Goal: Transaction & Acquisition: Purchase product/service

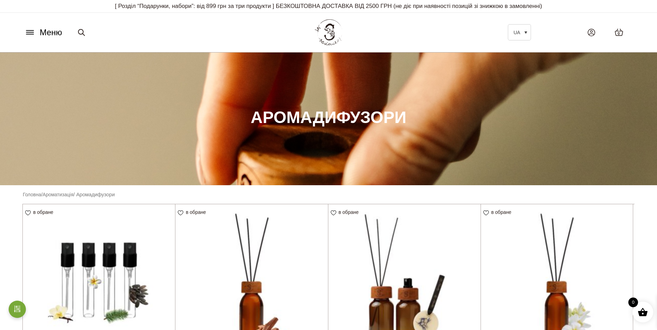
click at [37, 30] on button "Меню" at bounding box center [43, 32] width 42 height 13
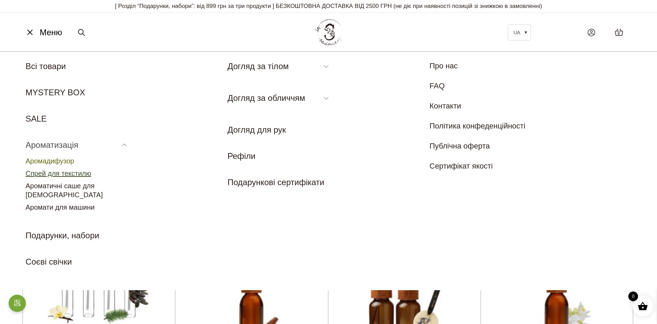
click at [71, 174] on link "Спрей для текстилю" at bounding box center [59, 173] width 66 height 8
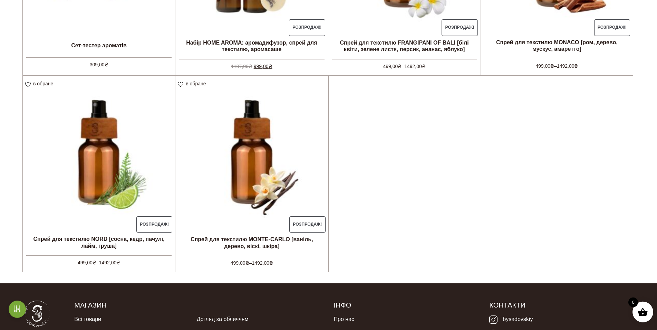
scroll to position [326, 0]
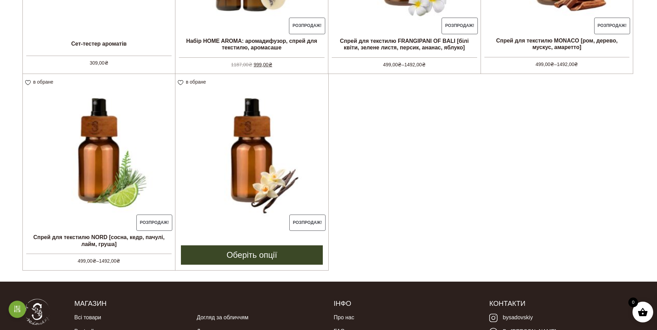
click at [262, 167] on img at bounding box center [251, 150] width 153 height 153
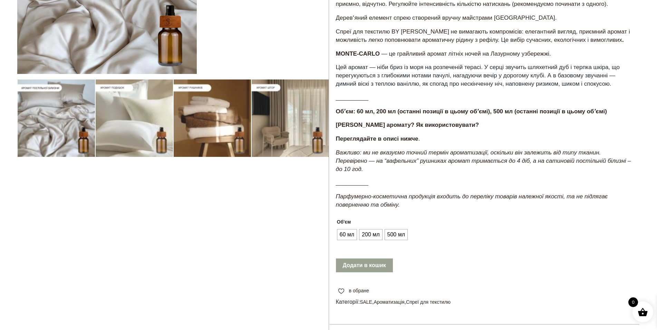
scroll to position [166, 0]
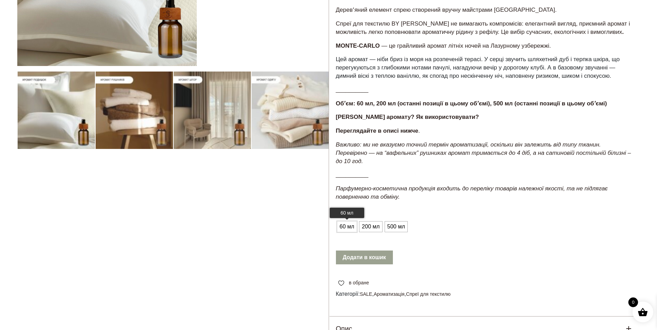
click at [345, 226] on span "60 мл" at bounding box center [347, 226] width 18 height 11
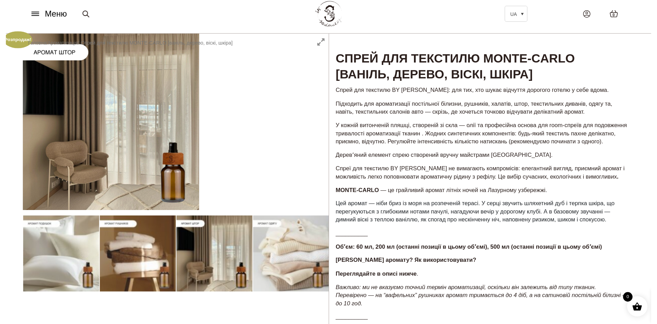
scroll to position [0, 0]
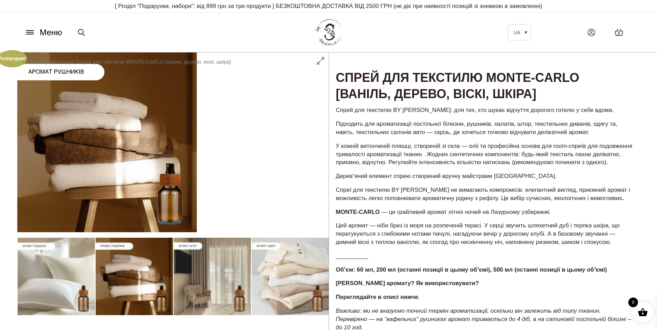
click at [47, 34] on span "Меню" at bounding box center [51, 32] width 22 height 12
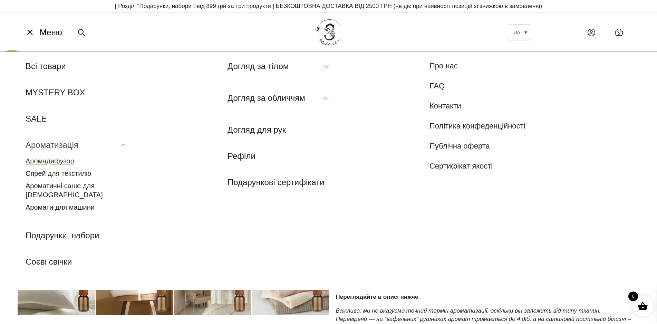
click at [65, 164] on link "Аромадифузор" at bounding box center [50, 161] width 49 height 8
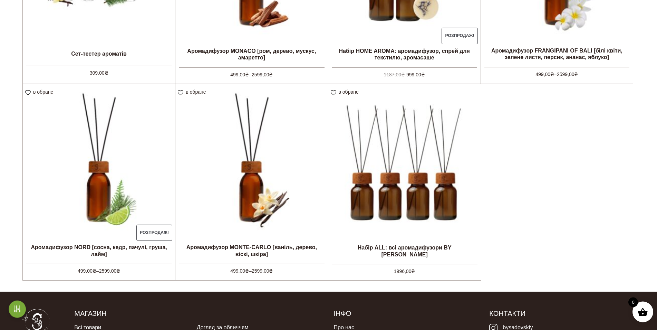
scroll to position [318, 0]
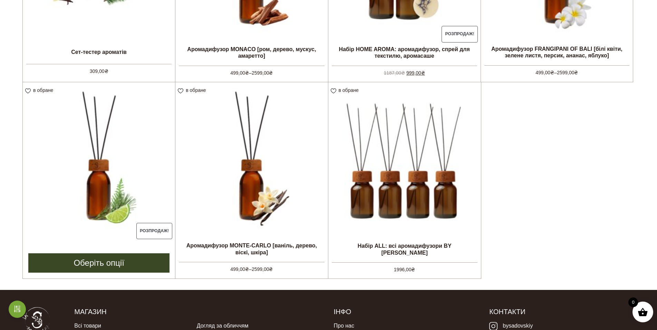
click at [111, 158] on img at bounding box center [99, 158] width 152 height 152
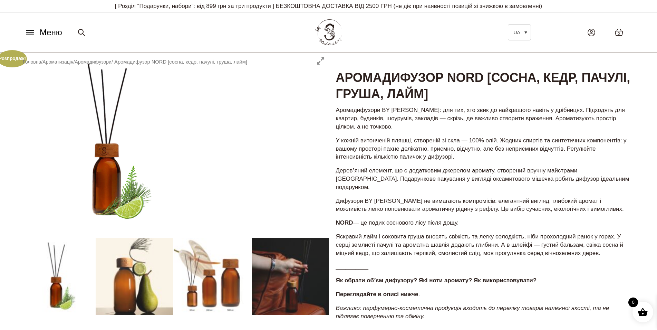
click at [30, 32] on icon at bounding box center [30, 32] width 11 height 7
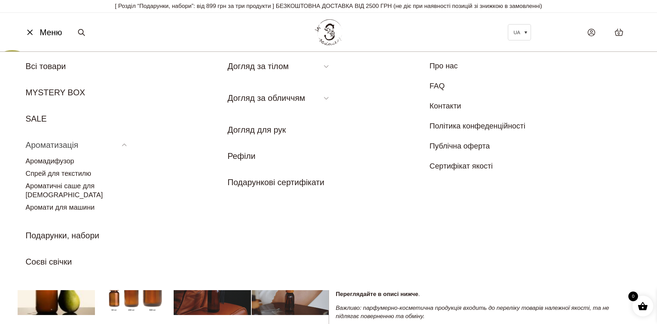
click at [52, 145] on link "Ароматизація" at bounding box center [52, 144] width 53 height 9
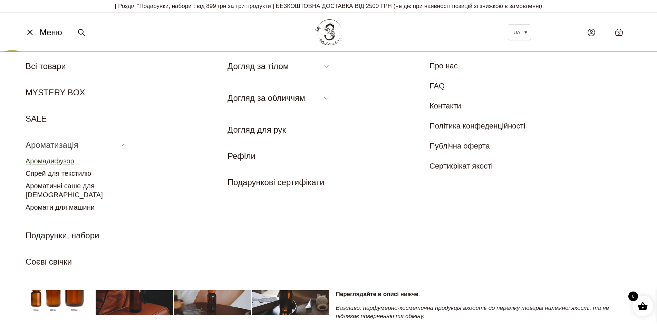
click at [53, 162] on link "Аромадифузор" at bounding box center [50, 161] width 49 height 8
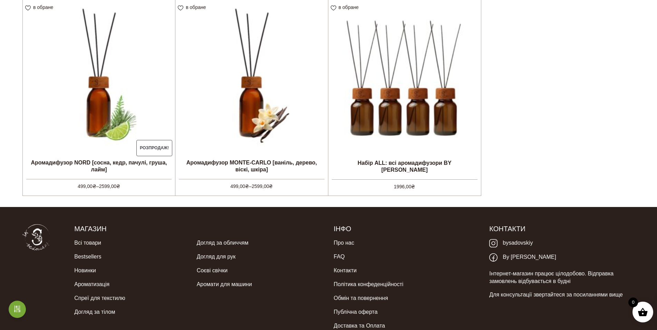
scroll to position [404, 0]
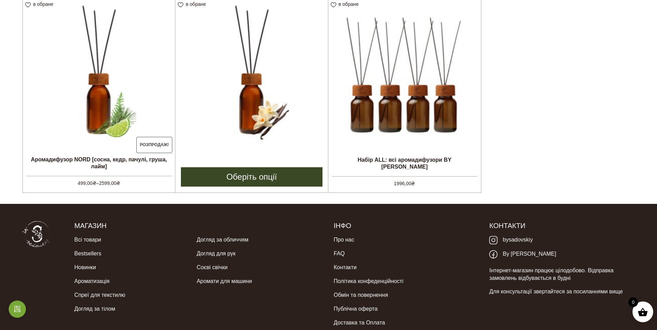
click at [265, 102] on img at bounding box center [251, 72] width 152 height 152
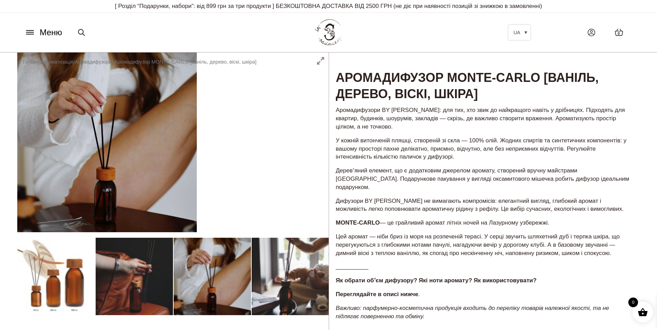
click at [30, 33] on icon at bounding box center [30, 32] width 11 height 7
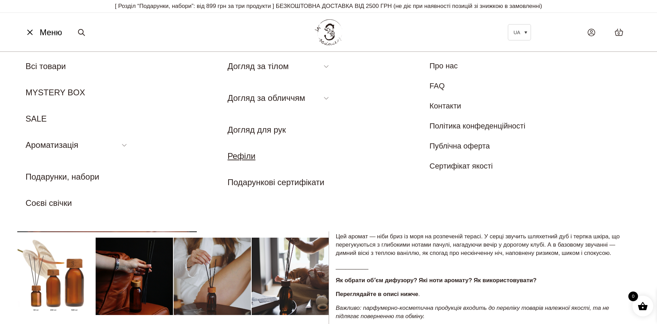
click at [242, 155] on link "Рефіли" at bounding box center [241, 155] width 28 height 9
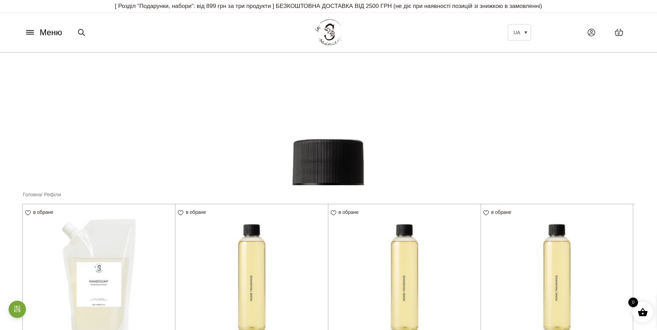
click at [29, 31] on icon at bounding box center [30, 32] width 11 height 7
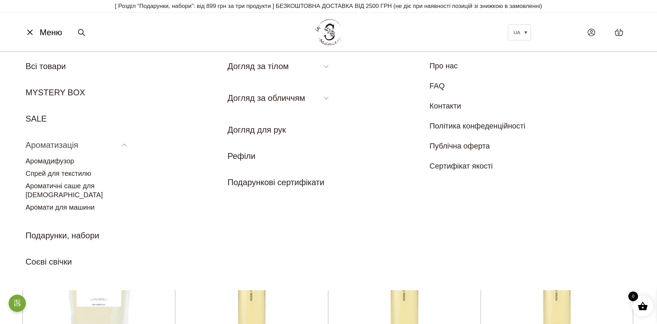
click at [46, 146] on link "Ароматизація" at bounding box center [52, 144] width 53 height 9
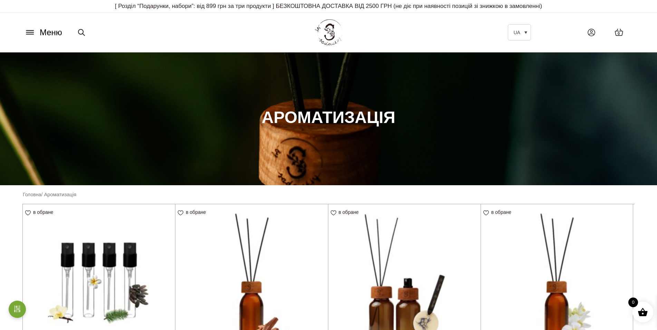
click at [33, 30] on icon at bounding box center [30, 32] width 11 height 7
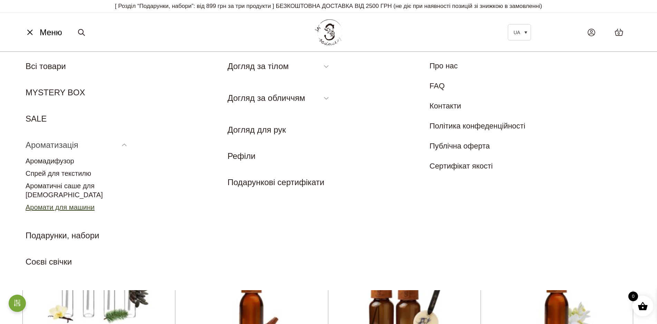
click at [61, 203] on link "Аромати для машини" at bounding box center [60, 207] width 69 height 8
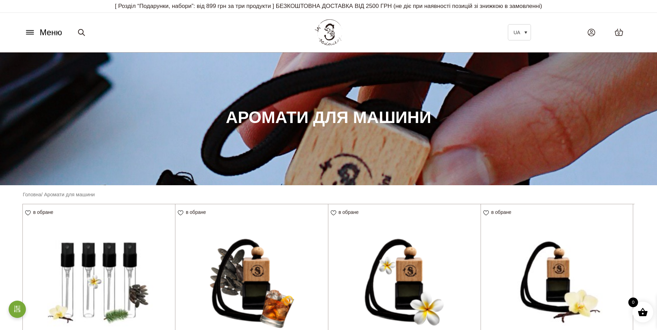
click at [33, 33] on icon at bounding box center [30, 32] width 11 height 7
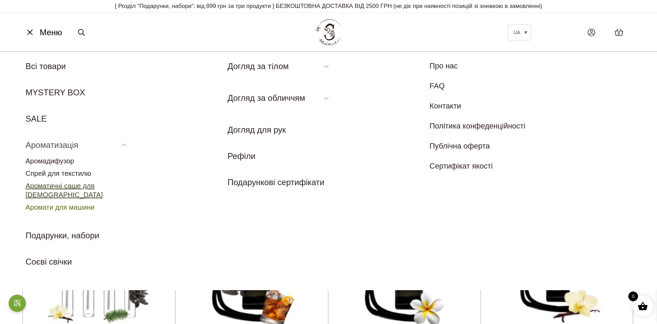
click at [62, 186] on link "Ароматичні саше для [DEMOGRAPHIC_DATA]" at bounding box center [64, 190] width 77 height 17
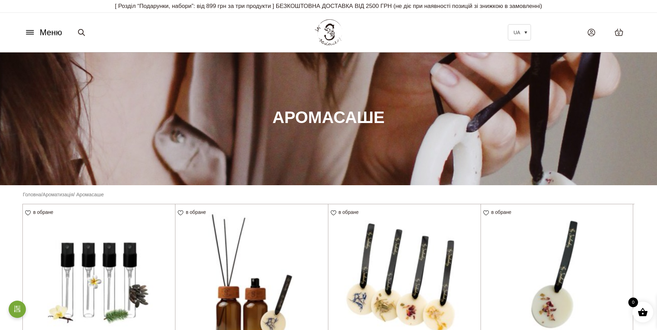
click at [33, 32] on icon at bounding box center [29, 32] width 7 height 0
